Goal: Task Accomplishment & Management: Manage account settings

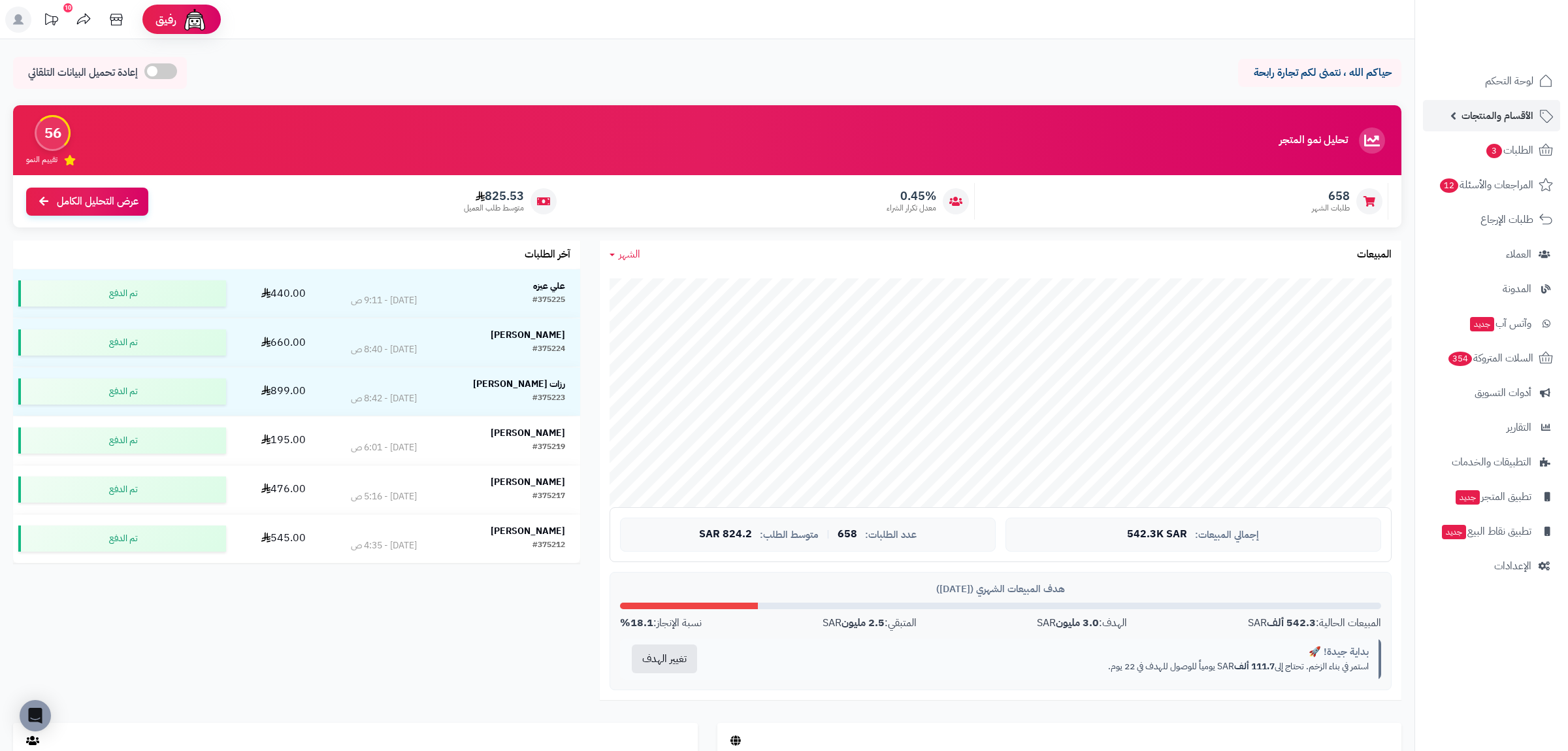
click at [1483, 122] on span "الأقسام والمنتجات" at bounding box center [1497, 115] width 72 height 19
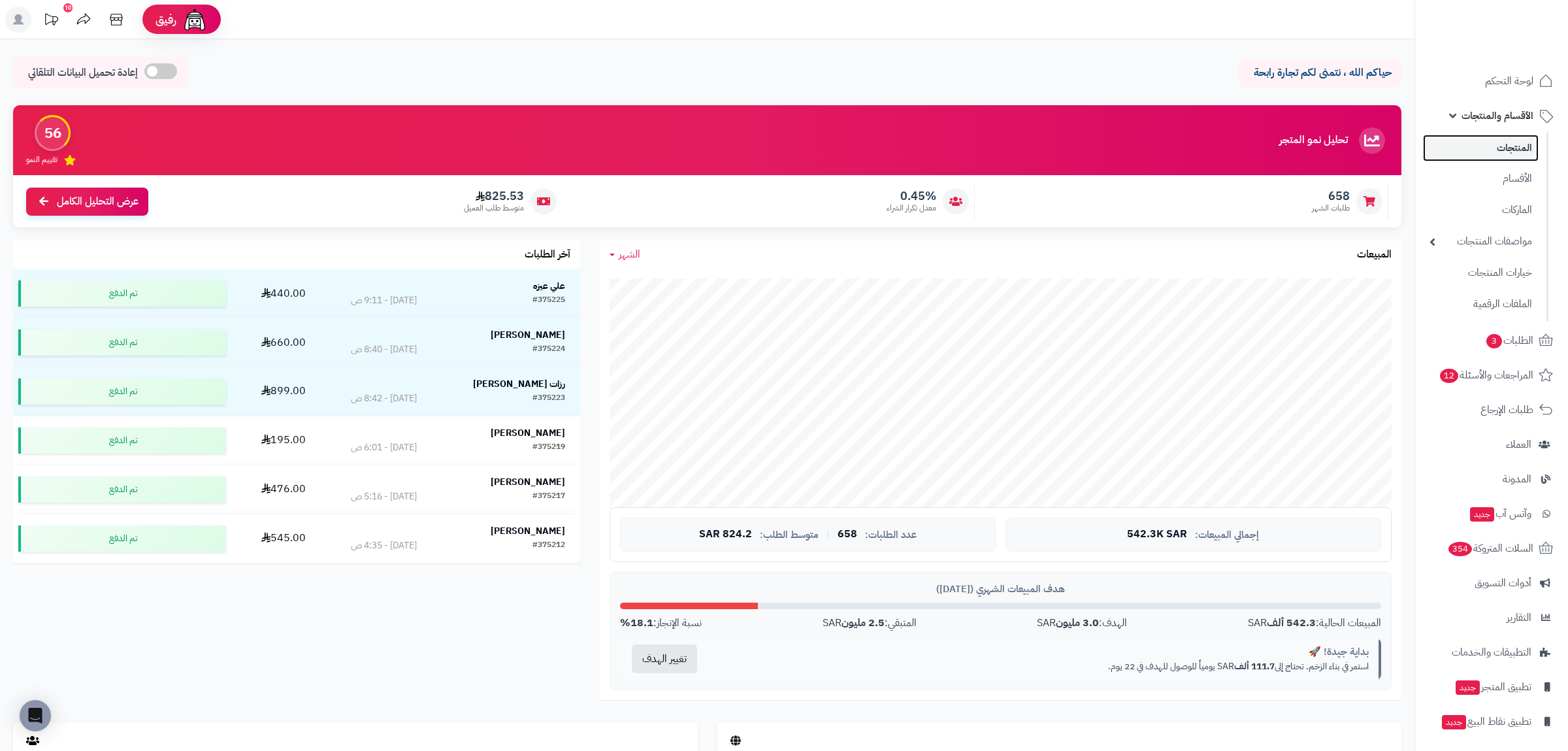
click at [1489, 147] on link "المنتجات" at bounding box center [1481, 148] width 116 height 27
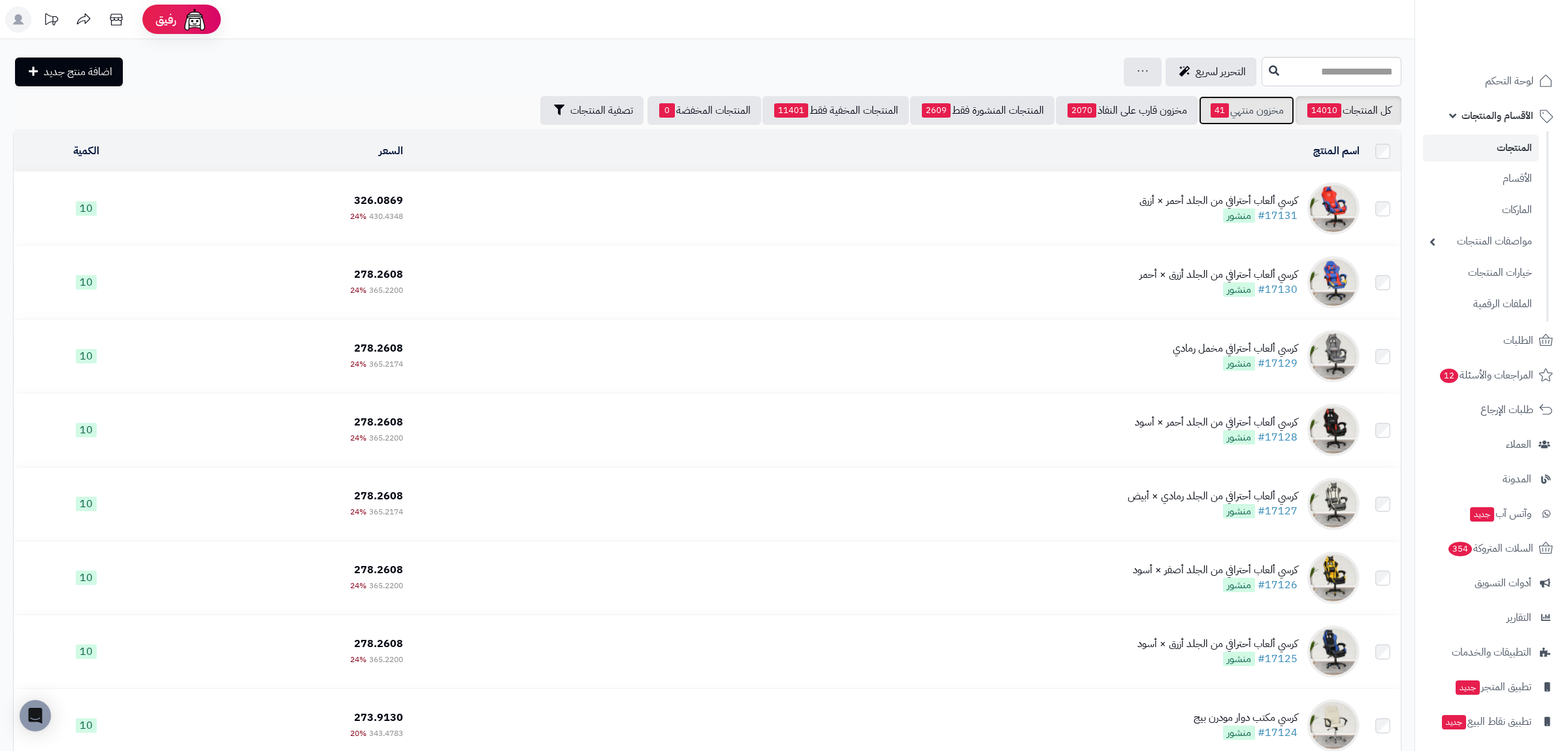
click at [1254, 113] on link "مخزون منتهي 41" at bounding box center [1246, 110] width 95 height 29
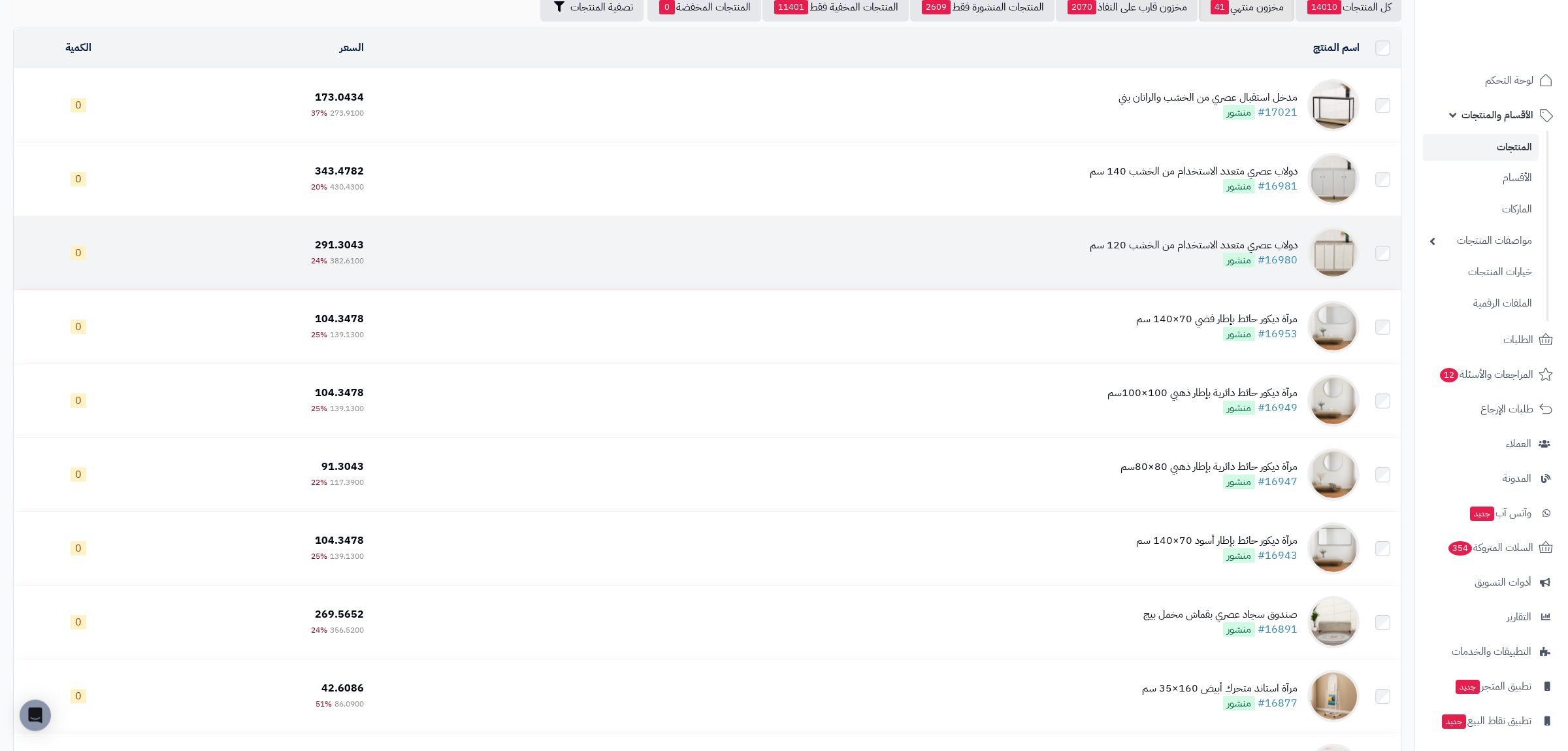
scroll to position [304, 0]
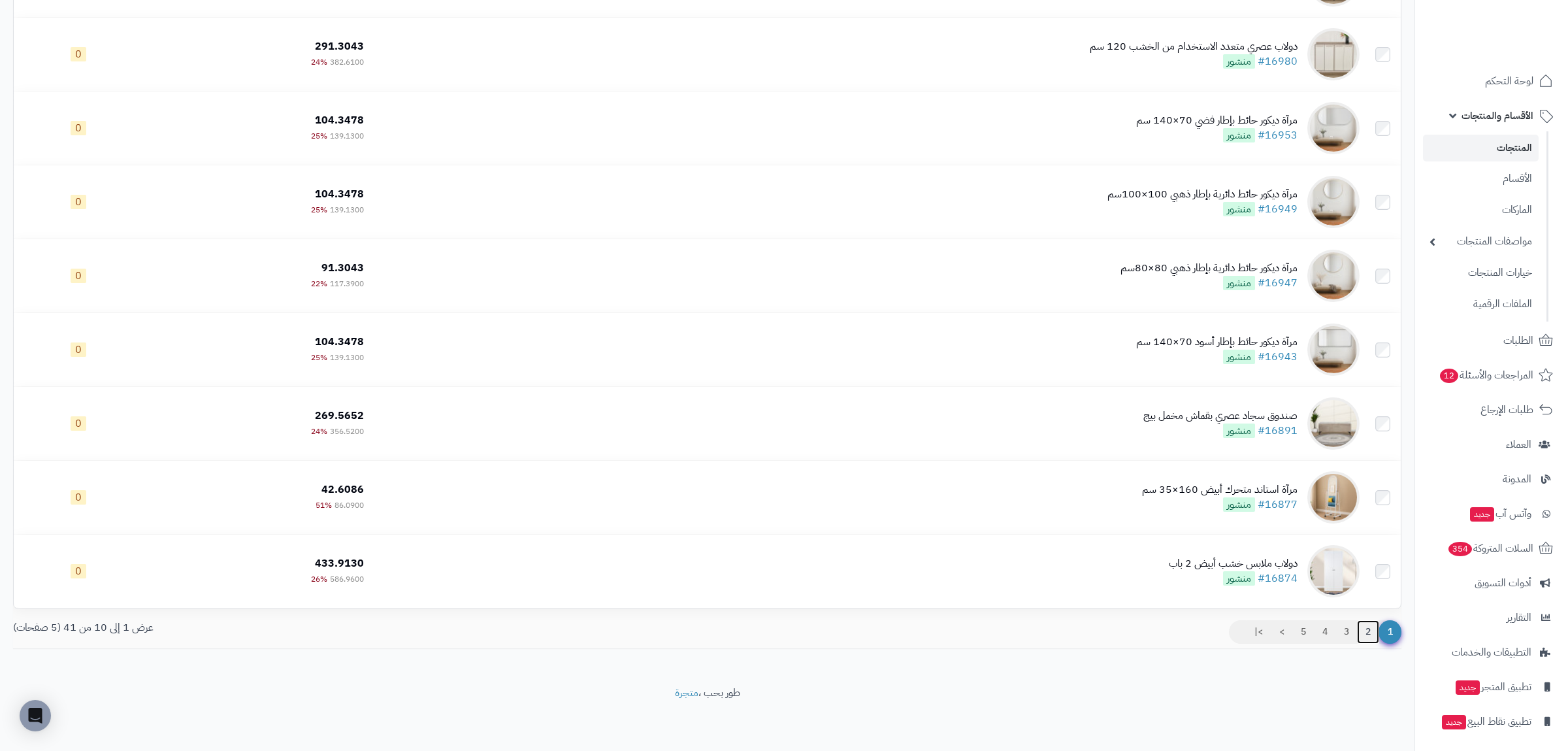
click at [1369, 638] on link "2" at bounding box center [1367, 632] width 23 height 24
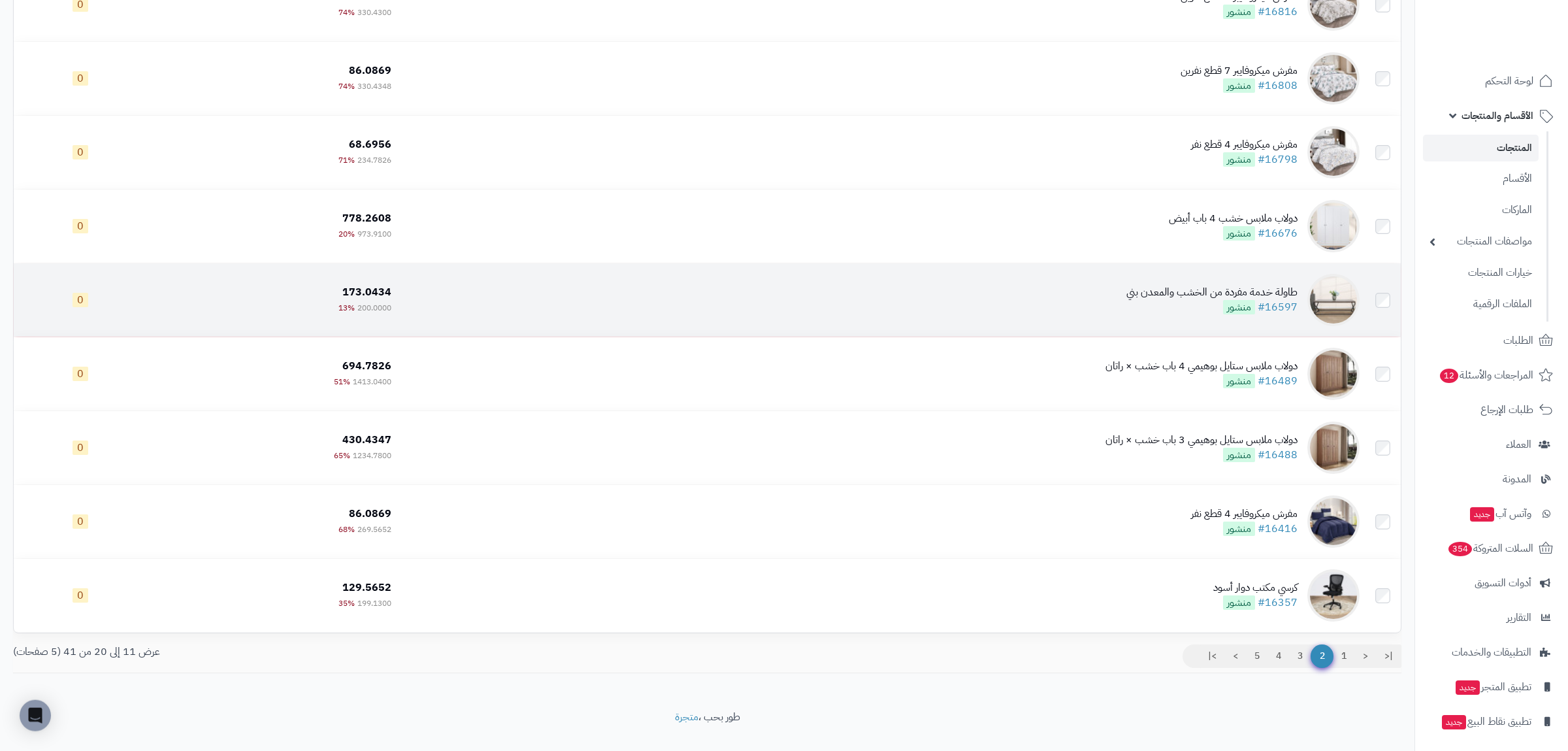
scroll to position [304, 0]
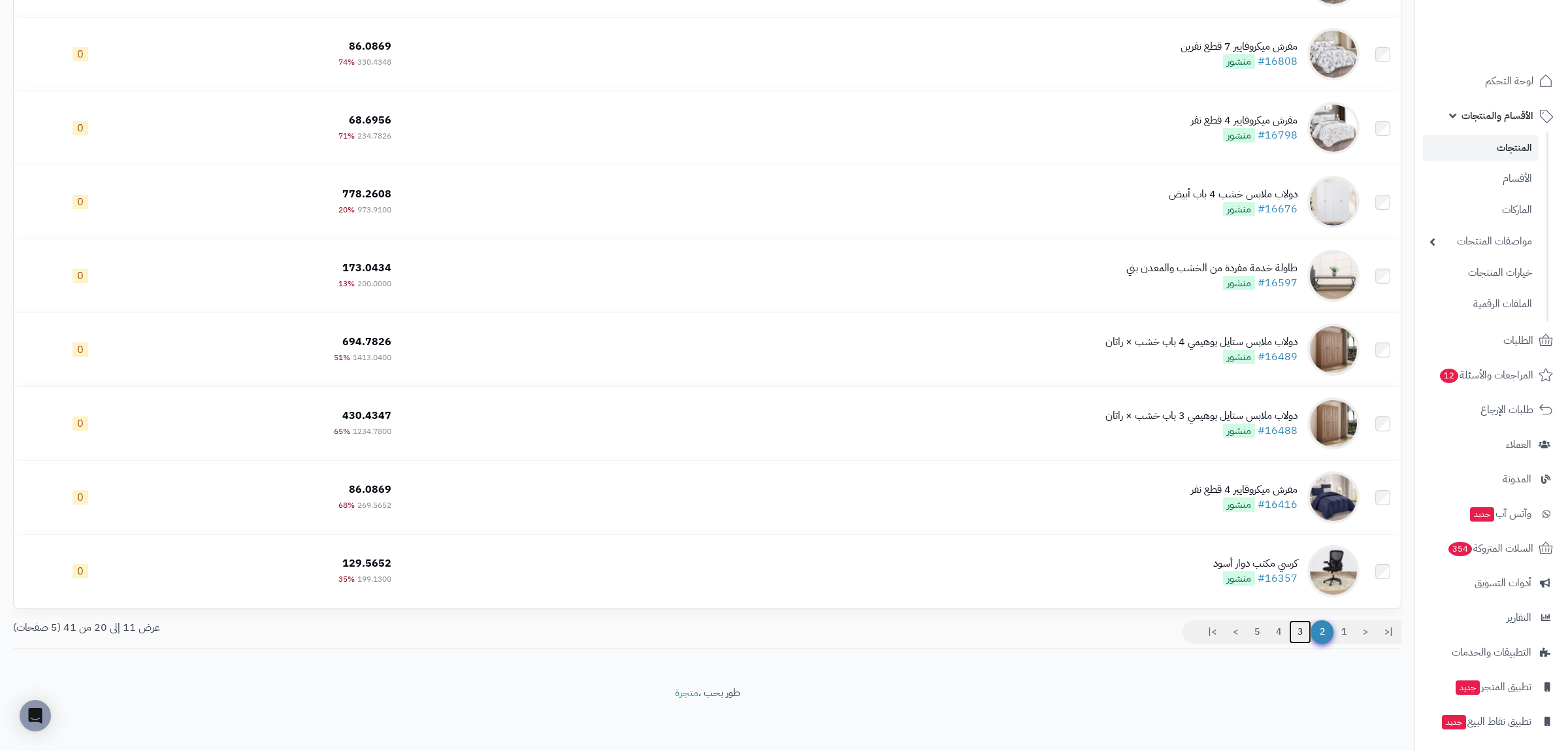
click at [1296, 631] on link "3" at bounding box center [1299, 632] width 23 height 24
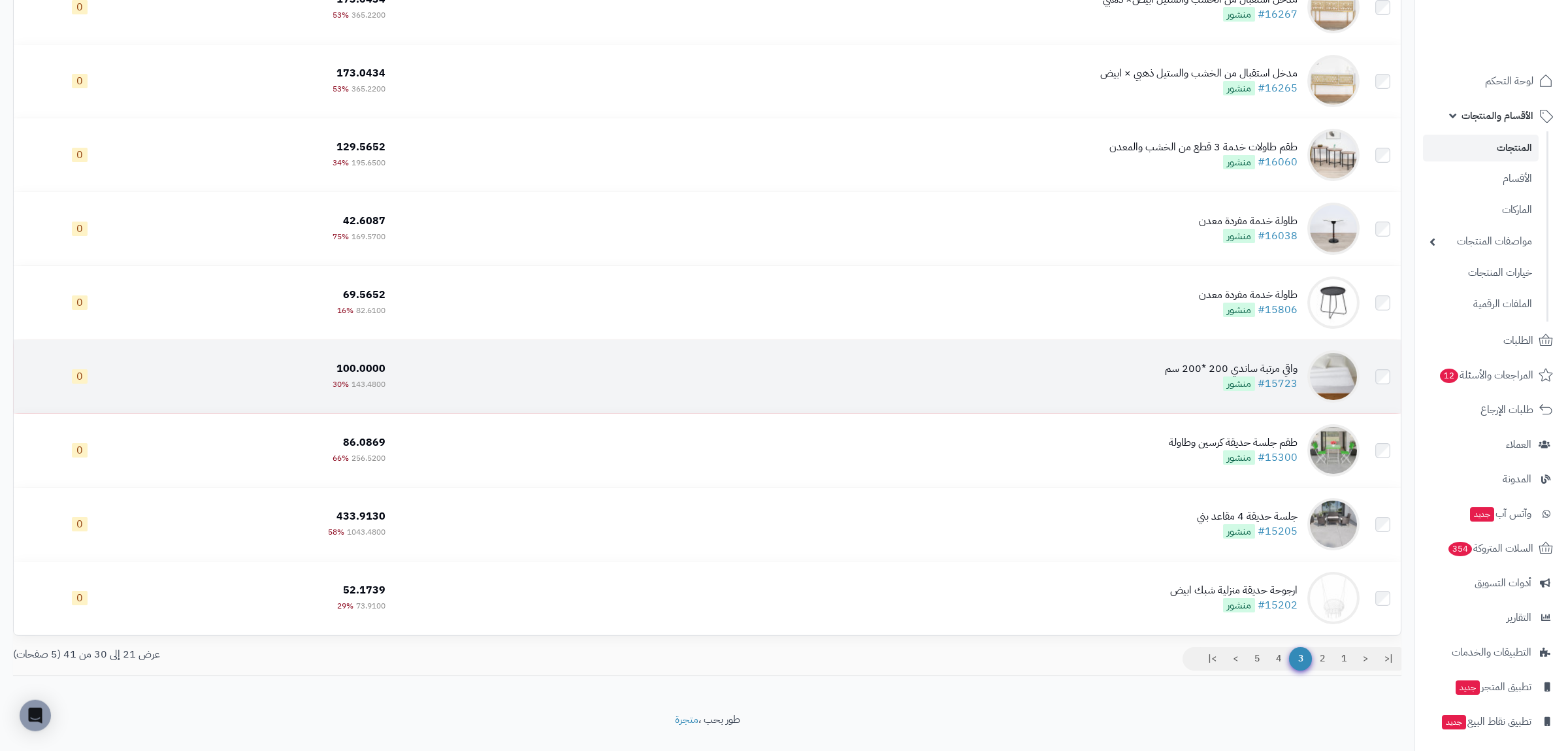
scroll to position [304, 0]
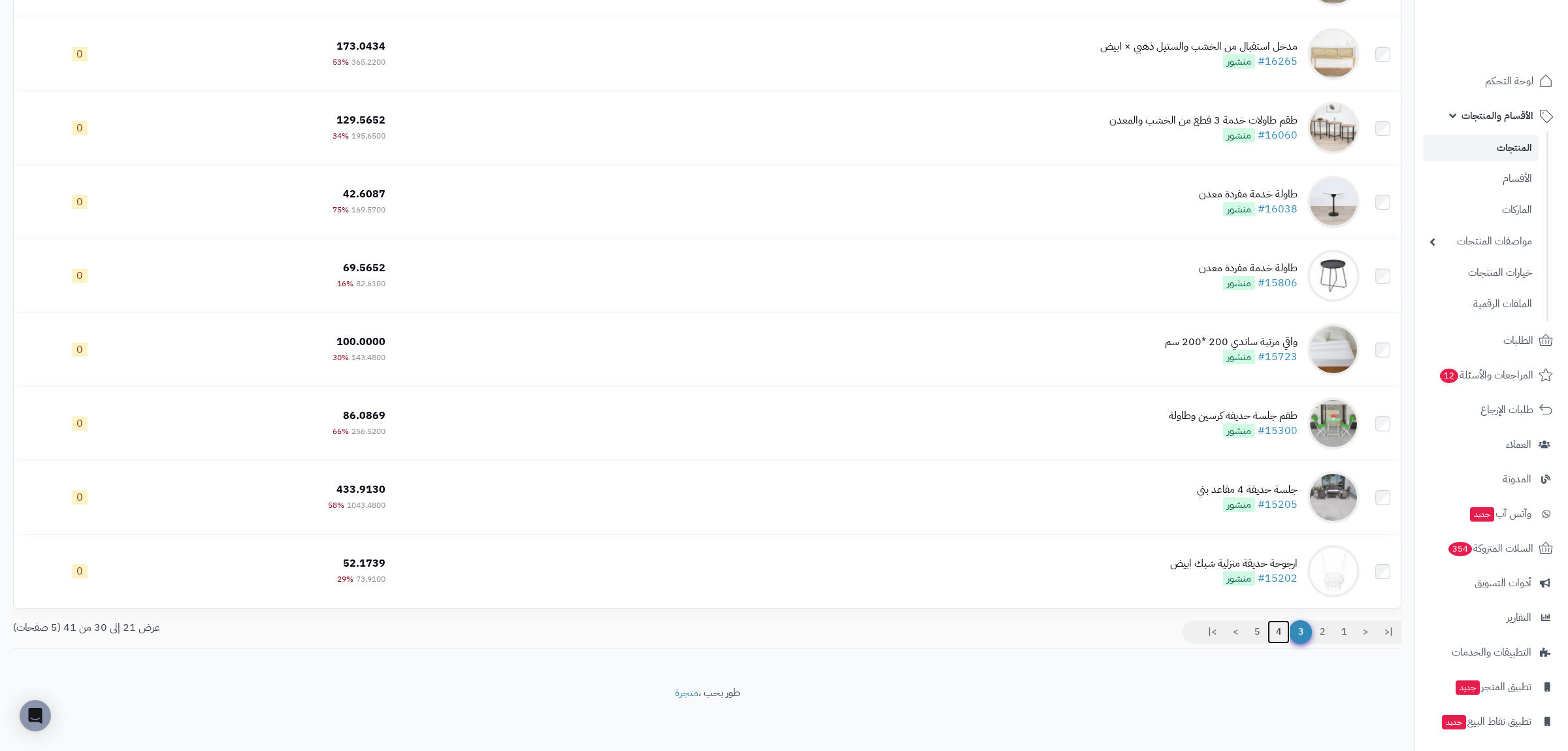
click at [1271, 632] on link "4" at bounding box center [1278, 632] width 23 height 24
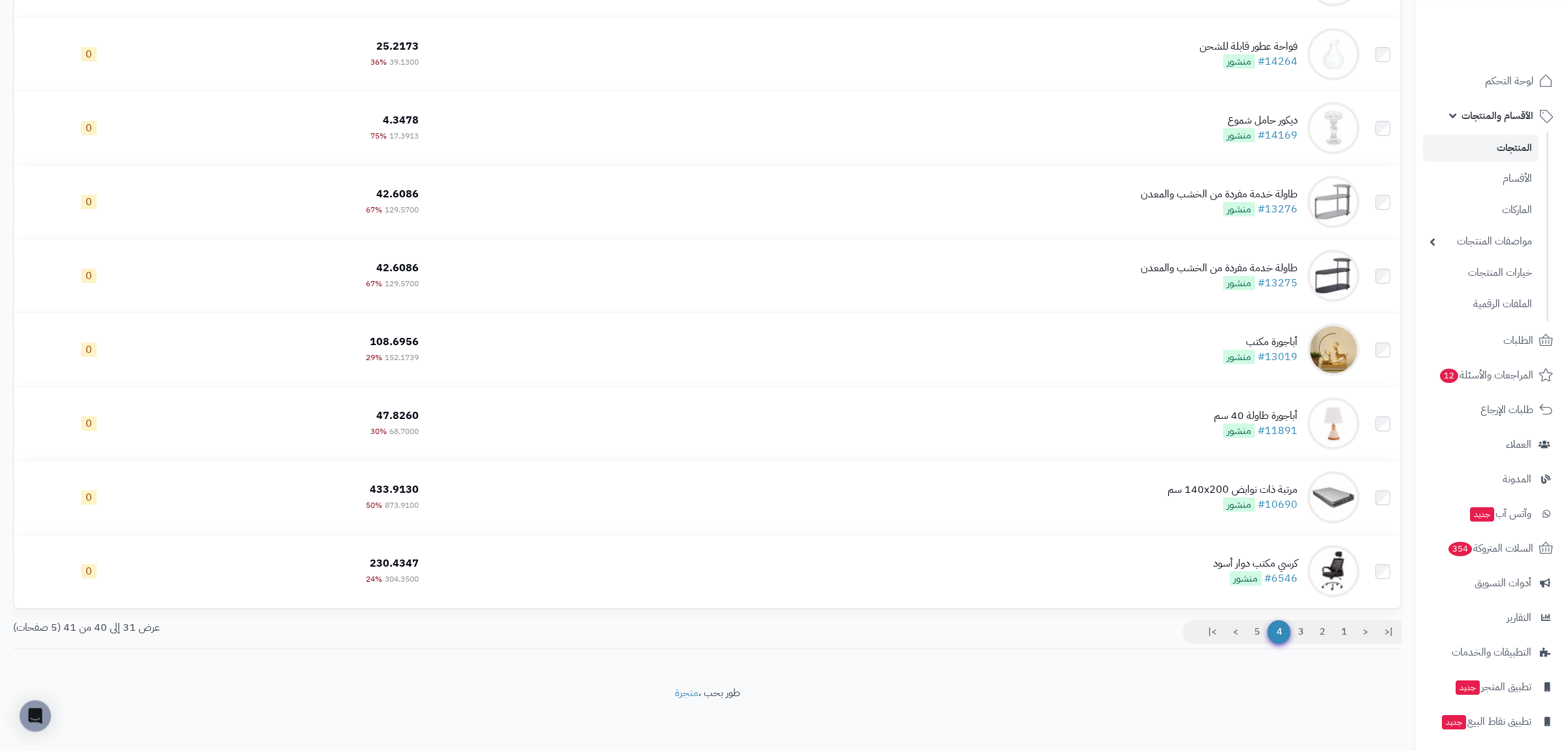
scroll to position [304, 0]
click at [1251, 636] on link "5" at bounding box center [1257, 632] width 23 height 24
